Goal: Task Accomplishment & Management: Manage account settings

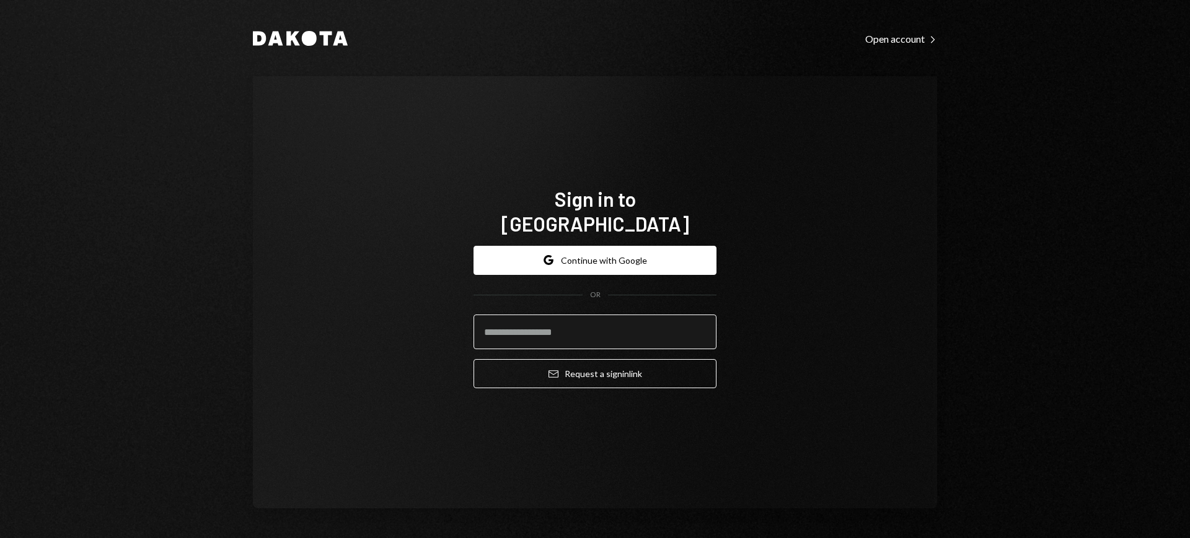
click at [566, 316] on input "email" at bounding box center [594, 332] width 243 height 35
click at [0, 538] on com-1password-button at bounding box center [0, 538] width 0 height 0
type input "**********"
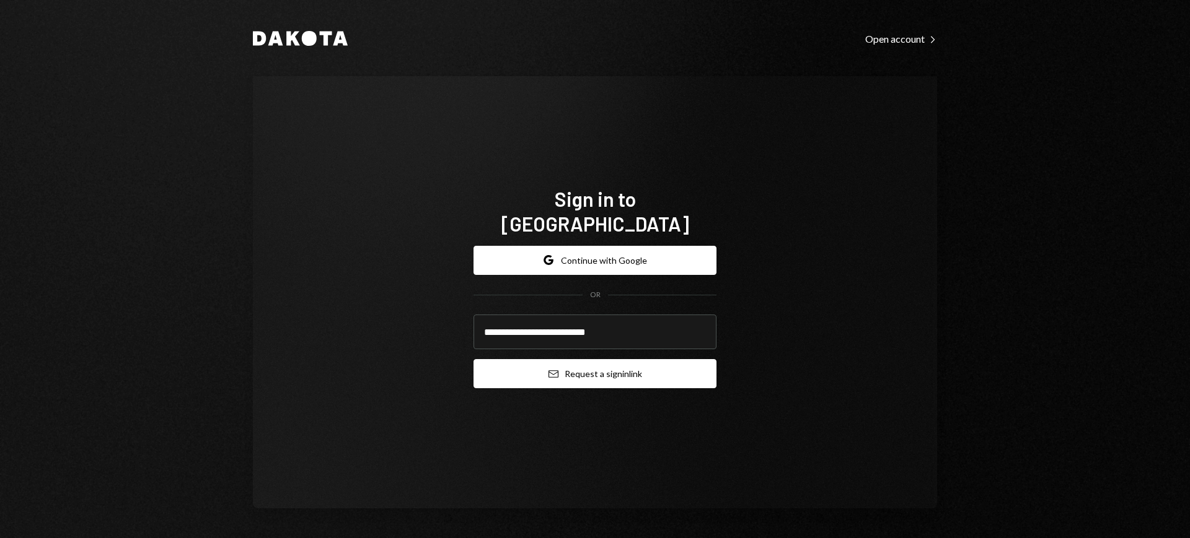
click at [609, 359] on button "Email Request a sign in link" at bounding box center [594, 373] width 243 height 29
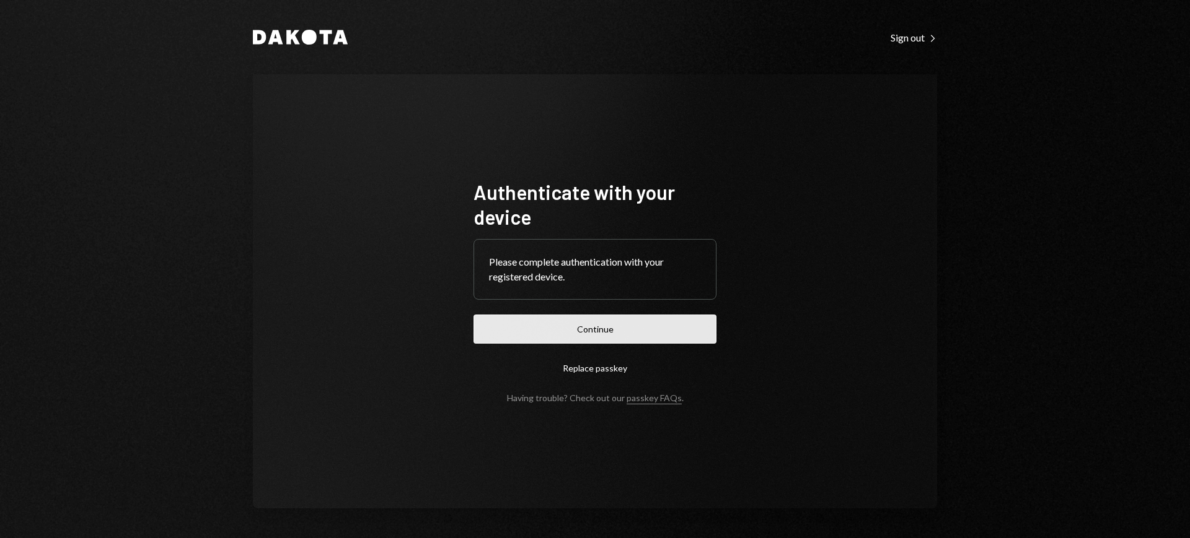
click at [653, 323] on button "Continue" at bounding box center [594, 329] width 243 height 29
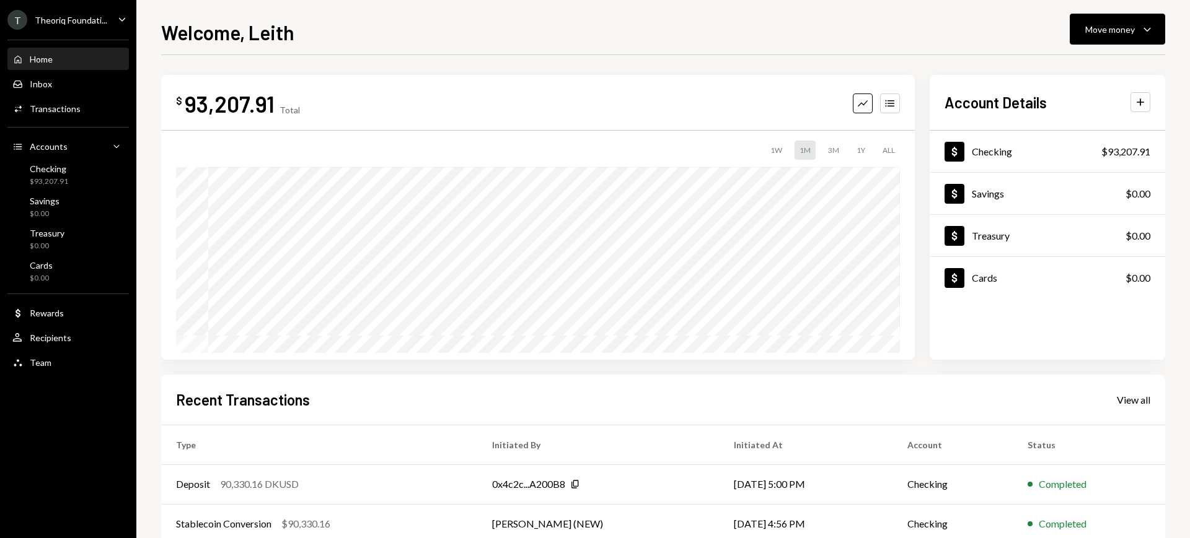
click at [97, 17] on div "Theoriq Foundati..." at bounding box center [71, 20] width 72 height 11
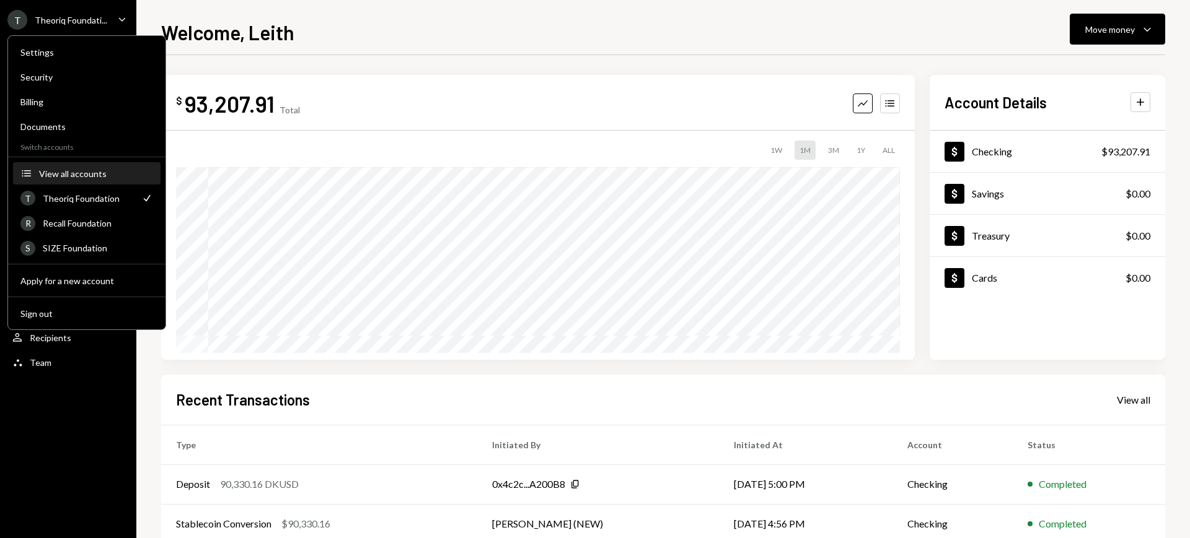
click at [107, 172] on div "View all accounts" at bounding box center [96, 174] width 114 height 11
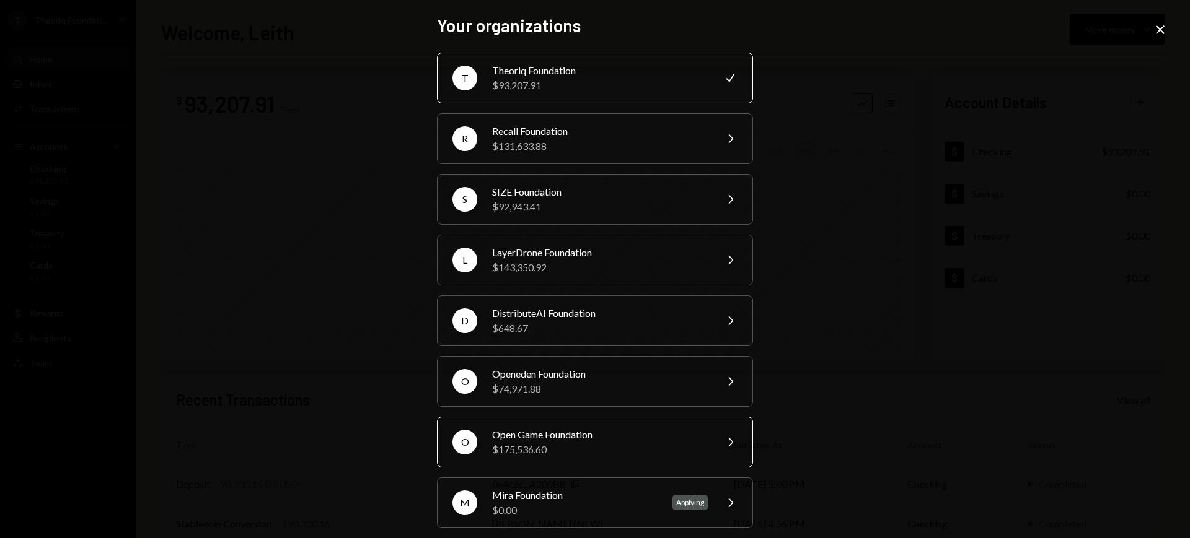
click at [670, 434] on div "Open Game Foundation" at bounding box center [600, 434] width 216 height 15
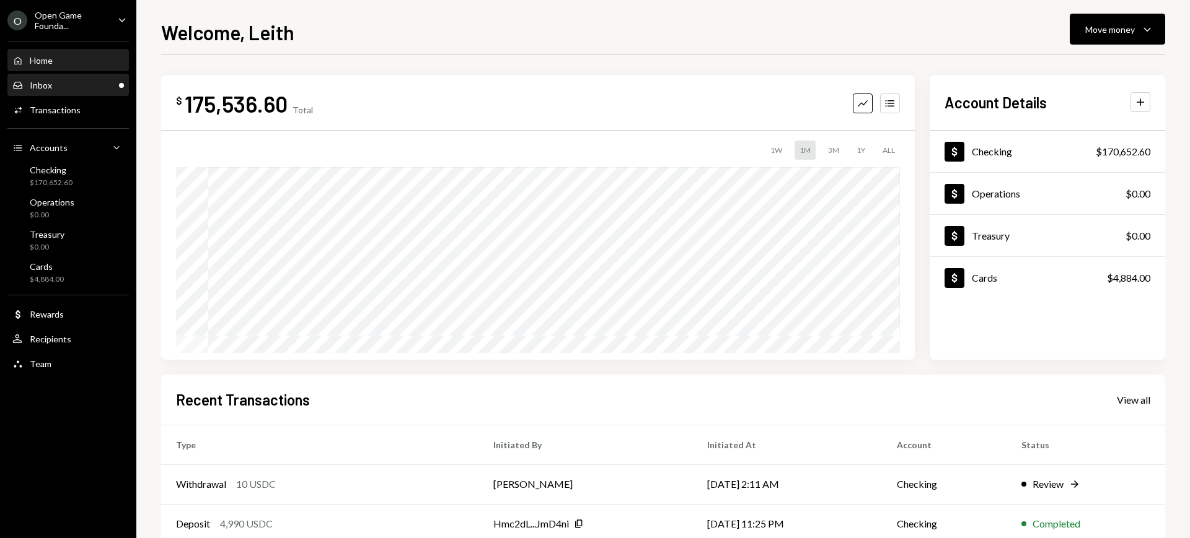
click at [49, 81] on div "Inbox" at bounding box center [41, 85] width 22 height 11
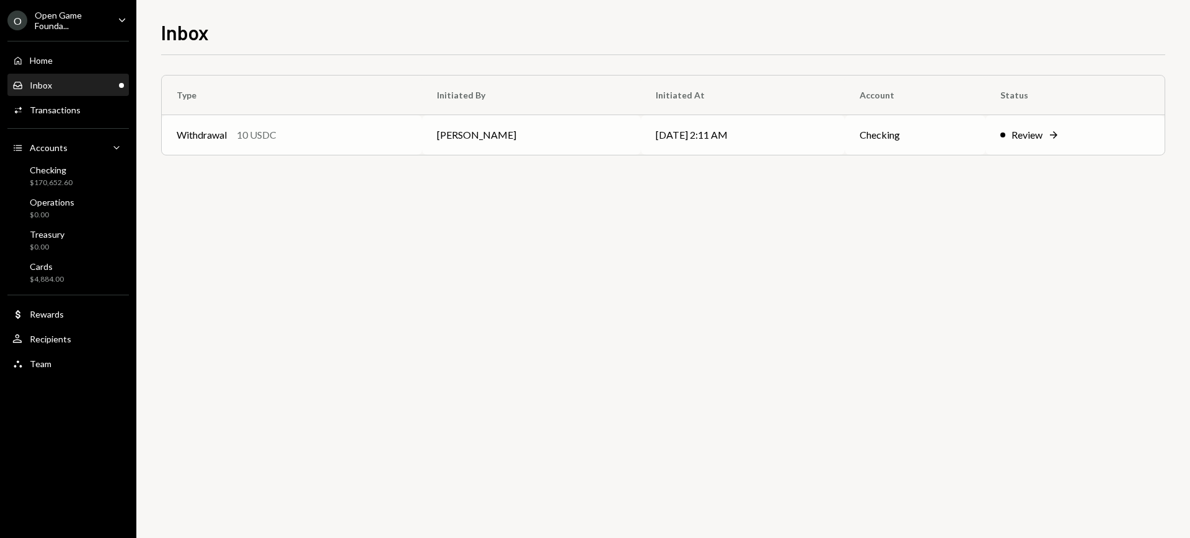
click at [1049, 132] on icon "Right Arrow" at bounding box center [1053, 135] width 12 height 12
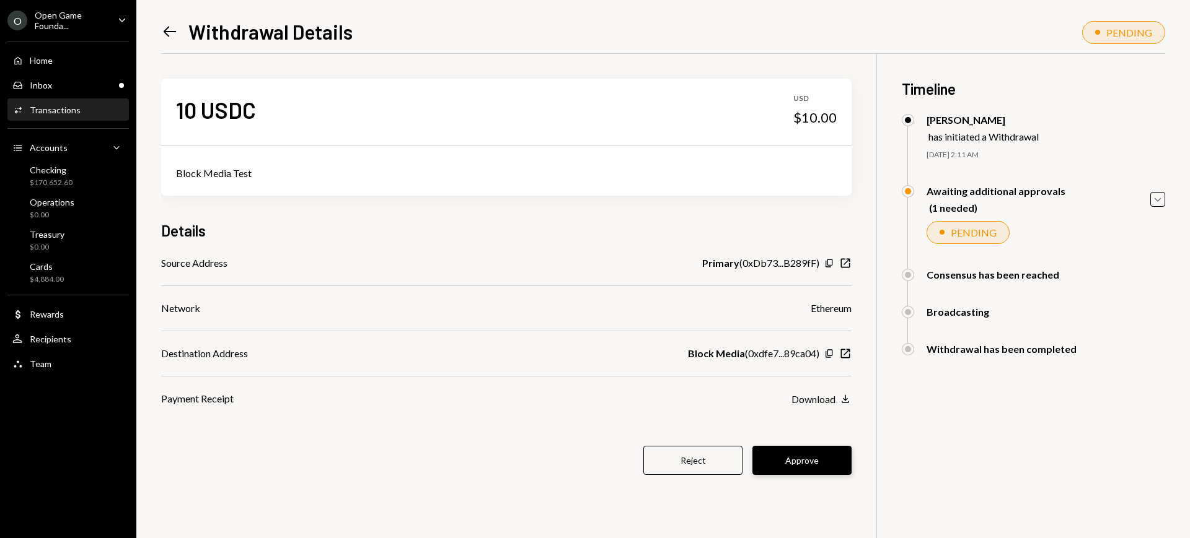
click at [800, 455] on button "Approve" at bounding box center [801, 460] width 99 height 29
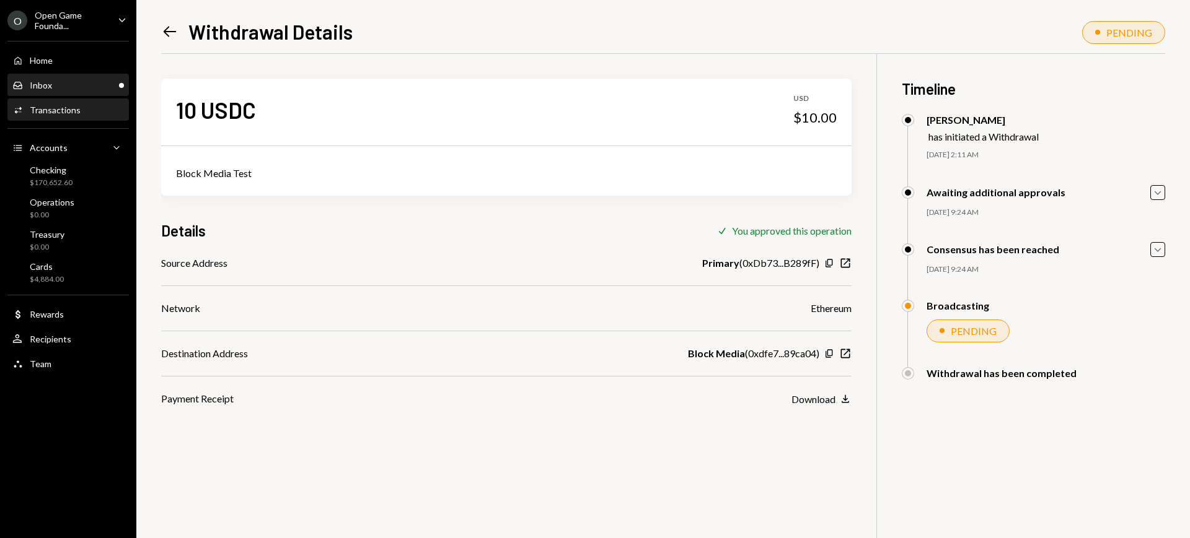
click at [58, 89] on div "Inbox Inbox" at bounding box center [68, 85] width 112 height 11
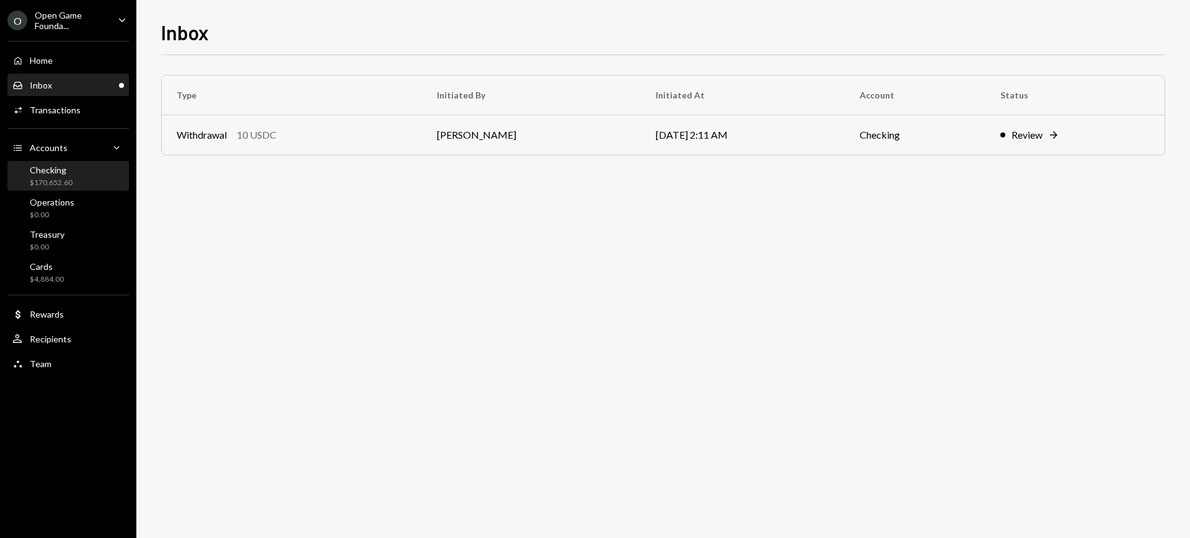
click at [77, 175] on div "Checking $170,652.60" at bounding box center [68, 177] width 112 height 24
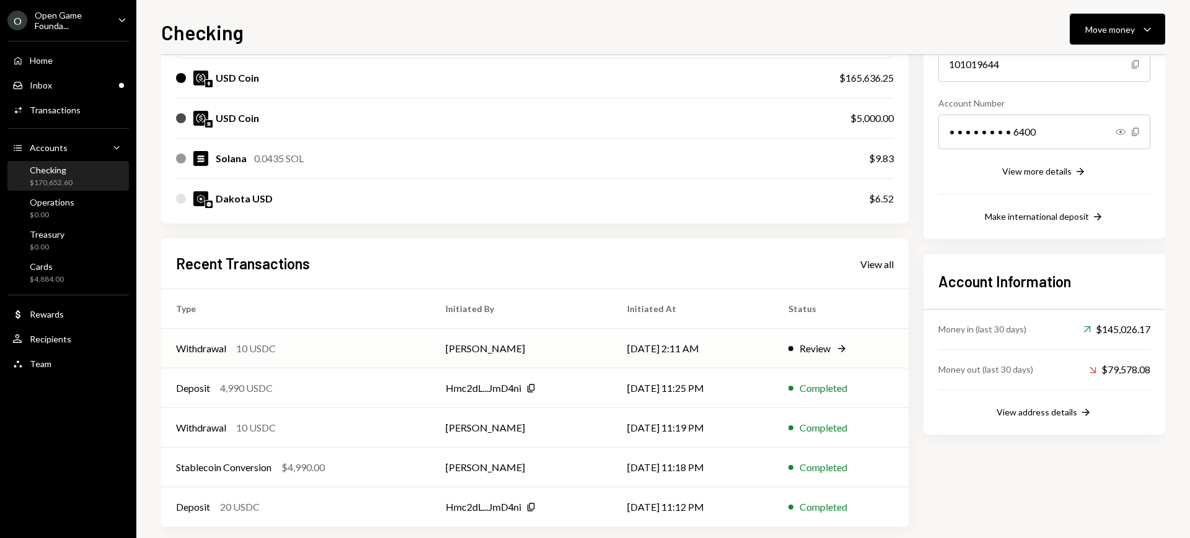
scroll to position [169, 0]
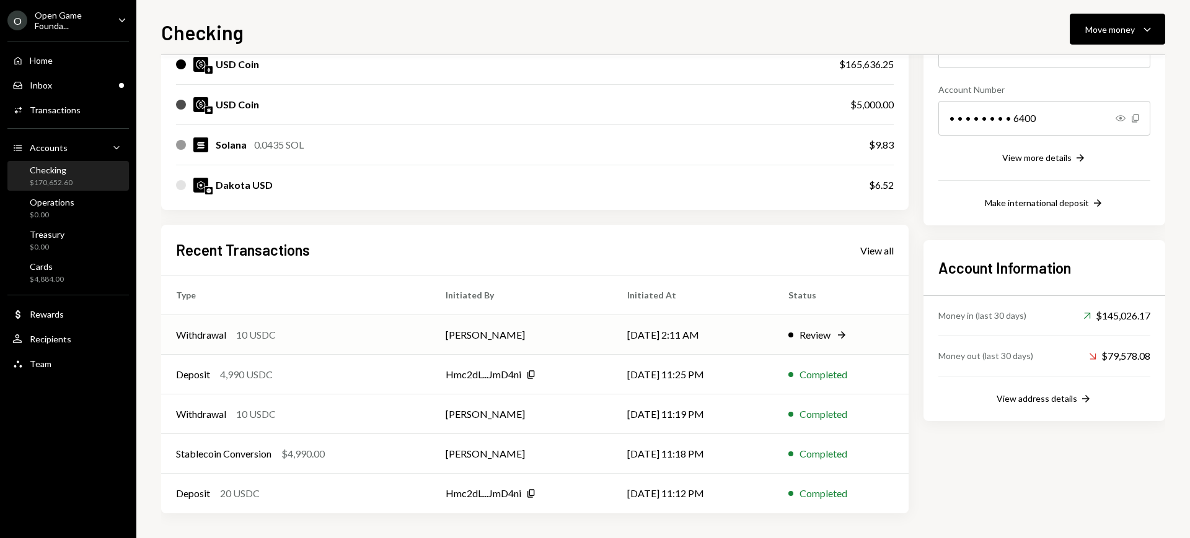
click at [738, 326] on td "10/09/25 2:11 AM" at bounding box center [692, 335] width 161 height 40
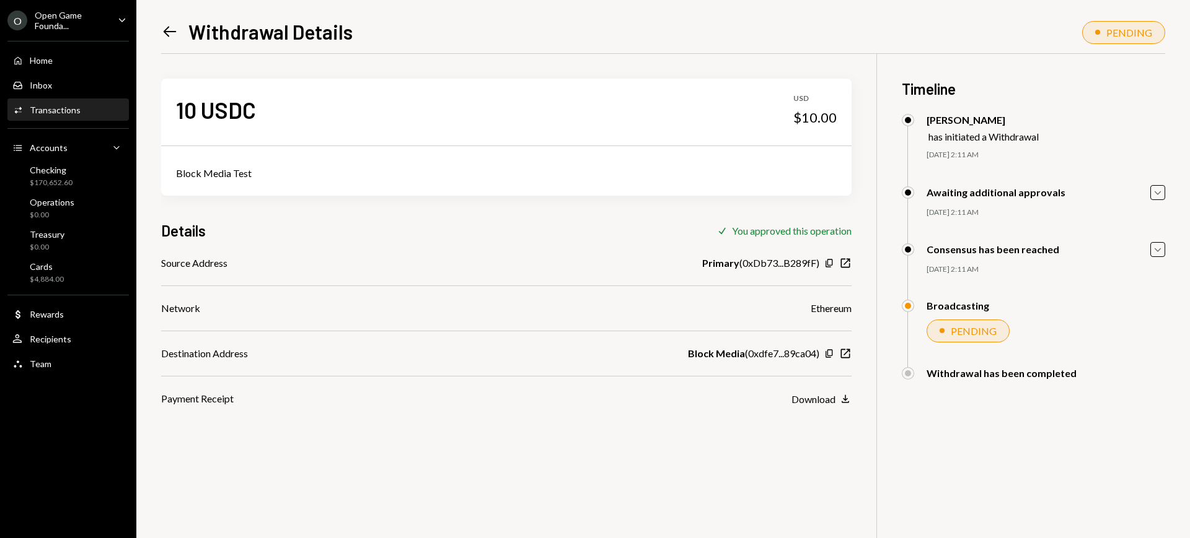
click at [62, 105] on div "Transactions" at bounding box center [55, 110] width 51 height 11
